Goal: Understand process/instructions

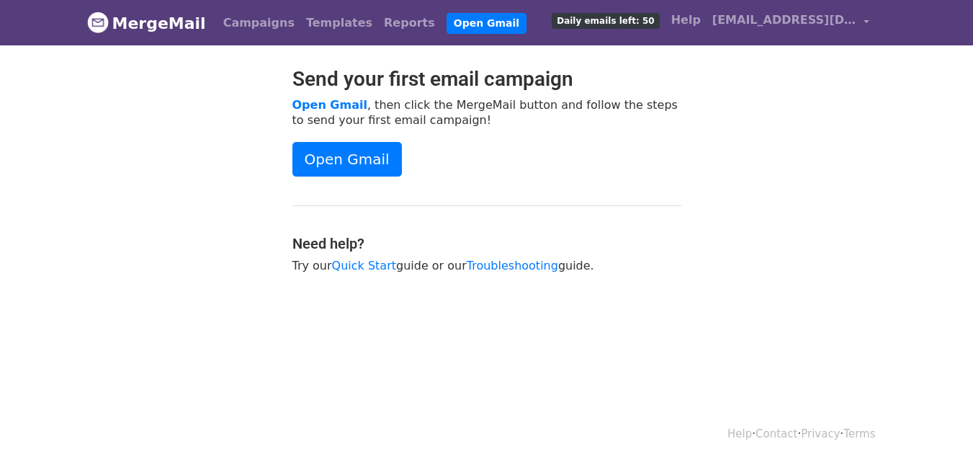
click at [355, 142] on link "Open Gmail" at bounding box center [347, 159] width 110 height 35
click at [357, 265] on link "Quick Start" at bounding box center [364, 266] width 64 height 14
click at [359, 167] on link "Open Gmail" at bounding box center [347, 159] width 110 height 35
click at [467, 267] on link "Troubleshooting" at bounding box center [512, 266] width 91 height 14
